Goal: Find contact information: Find contact information

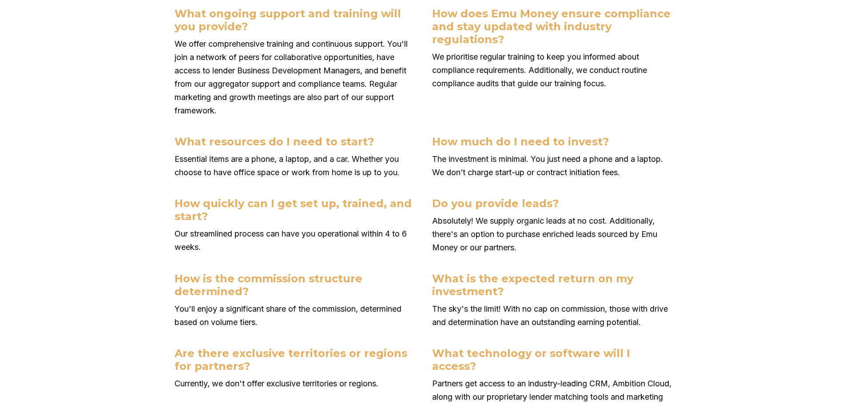
scroll to position [3264, 0]
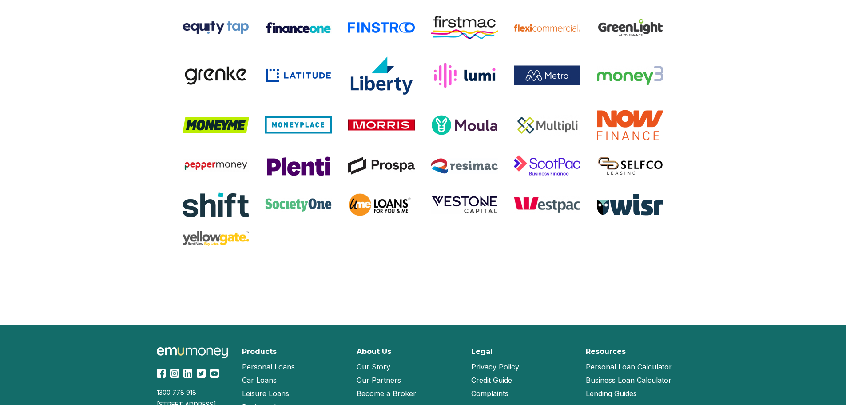
scroll to position [810, 0]
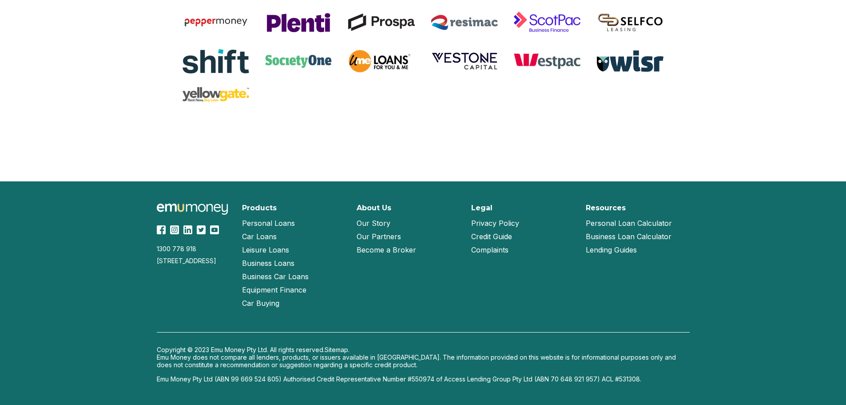
click at [395, 235] on link "Our Partners" at bounding box center [379, 236] width 44 height 13
click at [382, 249] on link "Become a Broker" at bounding box center [387, 249] width 60 height 13
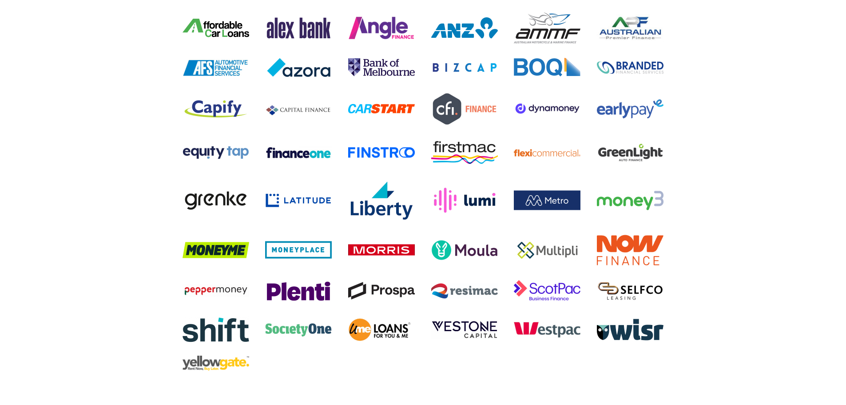
scroll to position [2444, 0]
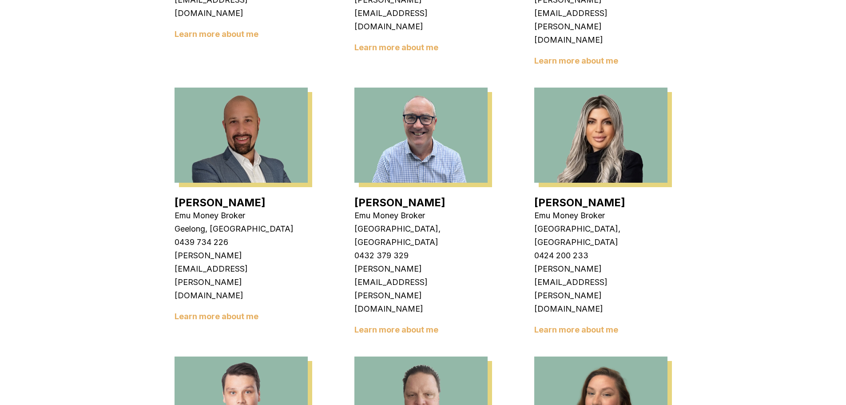
scroll to position [533, 0]
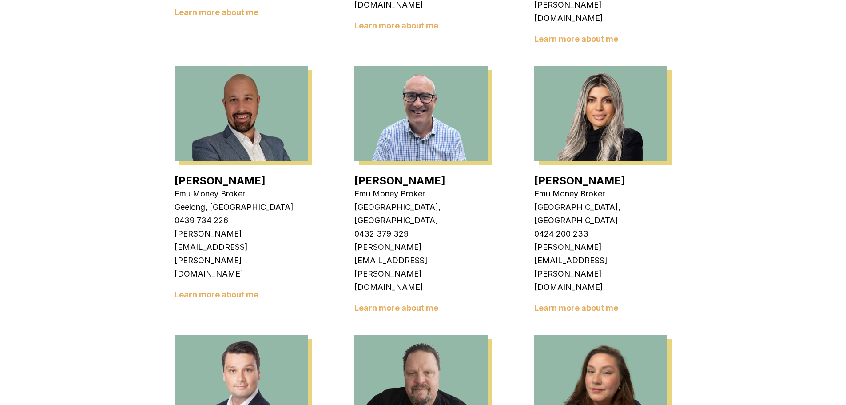
click at [578, 90] on img at bounding box center [601, 113] width 133 height 95
click at [573, 91] on img at bounding box center [601, 113] width 133 height 95
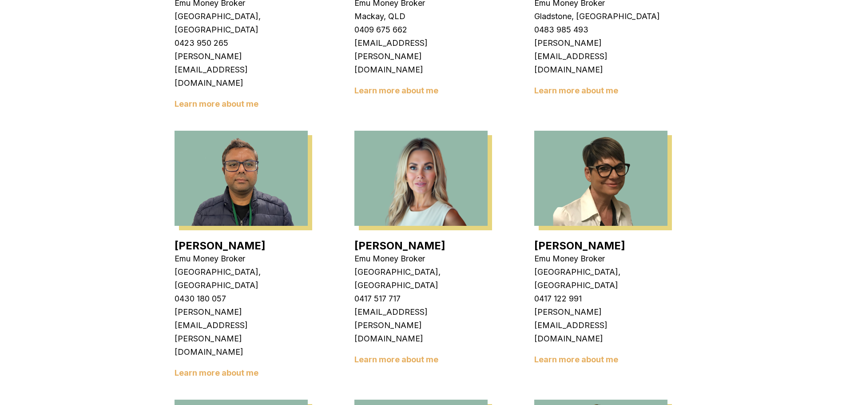
scroll to position [1022, 0]
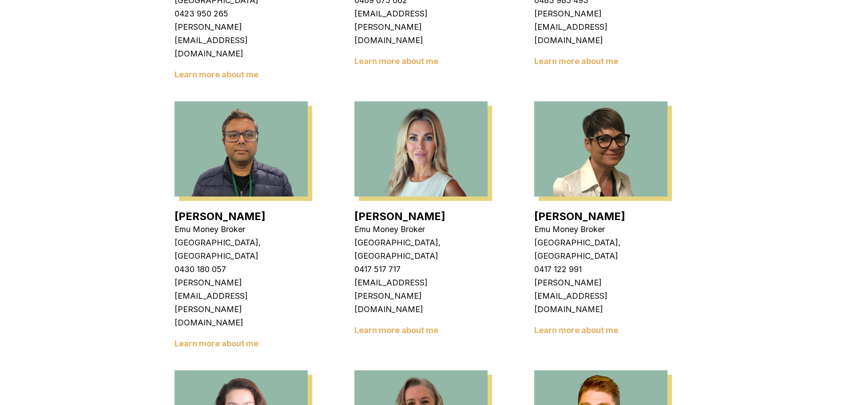
click at [427, 325] on link "Learn more about me" at bounding box center [397, 329] width 84 height 9
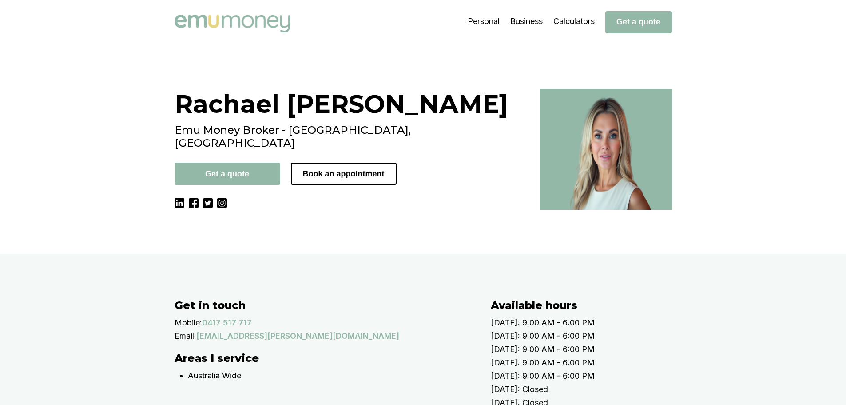
click at [540, 210] on img at bounding box center [606, 149] width 132 height 121
